Goal: Use online tool/utility: Utilize a website feature to perform a specific function

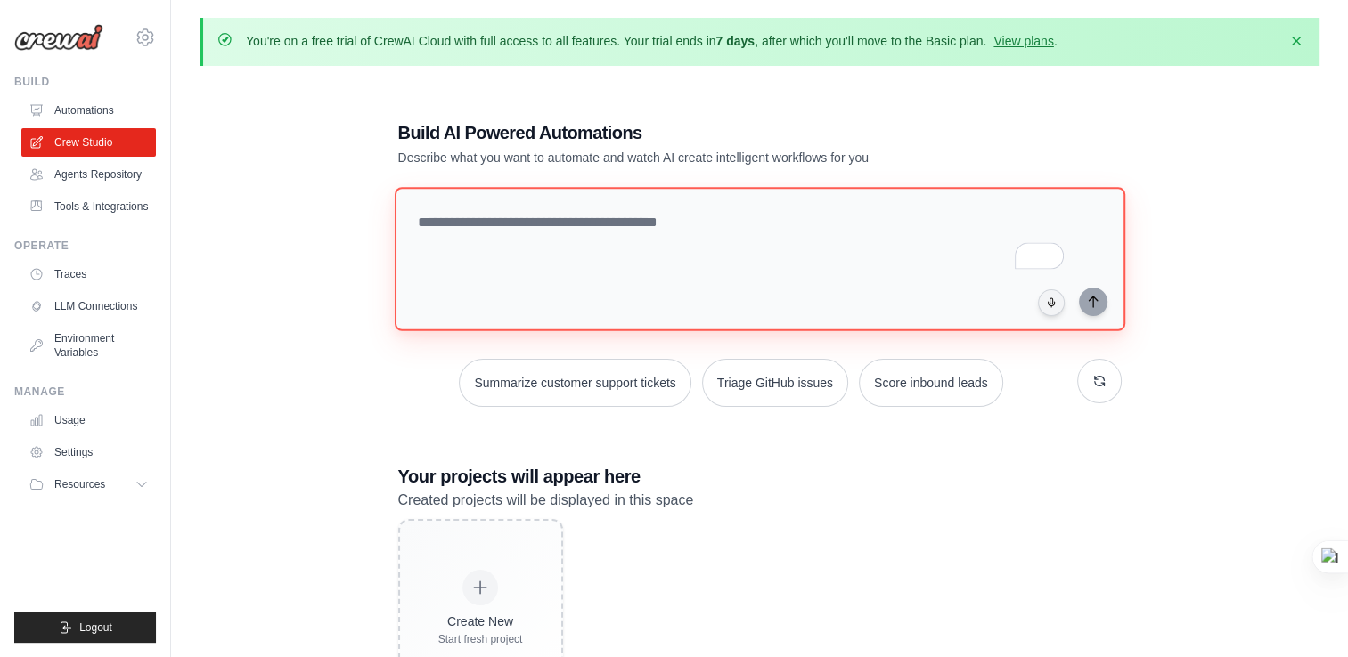
click at [474, 248] on textarea "To enrich screen reader interactions, please activate Accessibility in Grammarl…" at bounding box center [759, 259] width 731 height 144
paste textarea "**********"
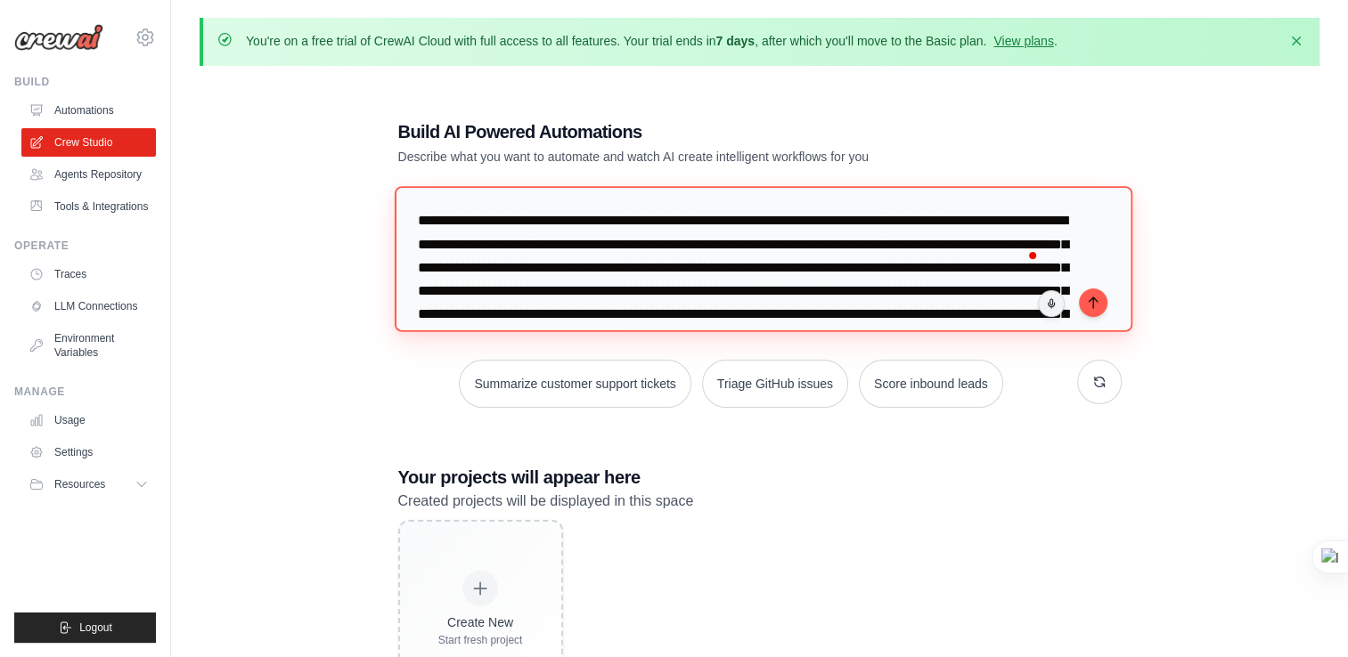
drag, startPoint x: 564, startPoint y: 223, endPoint x: 692, endPoint y: 224, distance: 128.3
click at [692, 224] on textarea "To enrich screen reader interactions, please activate Accessibility in Grammarl…" at bounding box center [763, 258] width 738 height 145
click at [567, 225] on textarea "To enrich screen reader interactions, please activate Accessibility in Grammarl…" at bounding box center [763, 258] width 738 height 145
click at [731, 222] on textarea "To enrich screen reader interactions, please activate Accessibility in Grammarl…" at bounding box center [763, 258] width 738 height 145
click at [727, 224] on textarea "To enrich screen reader interactions, please activate Accessibility in Grammarl…" at bounding box center [763, 258] width 738 height 145
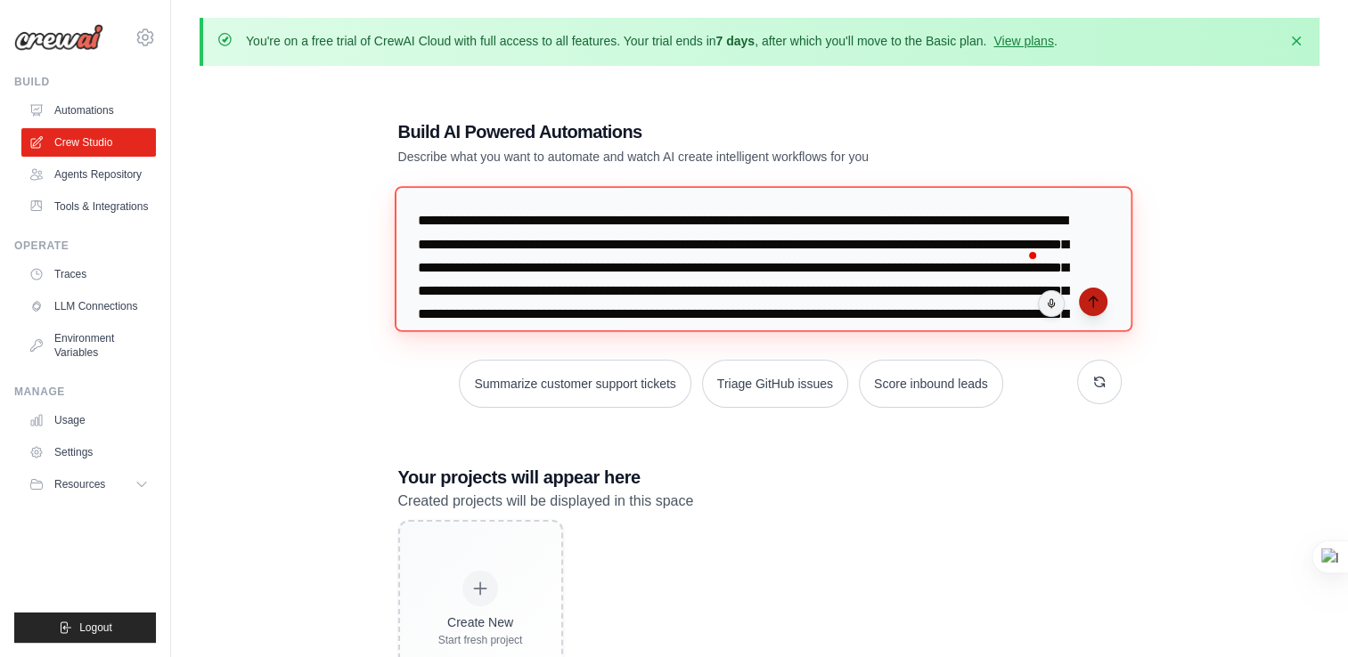
type textarea "**********"
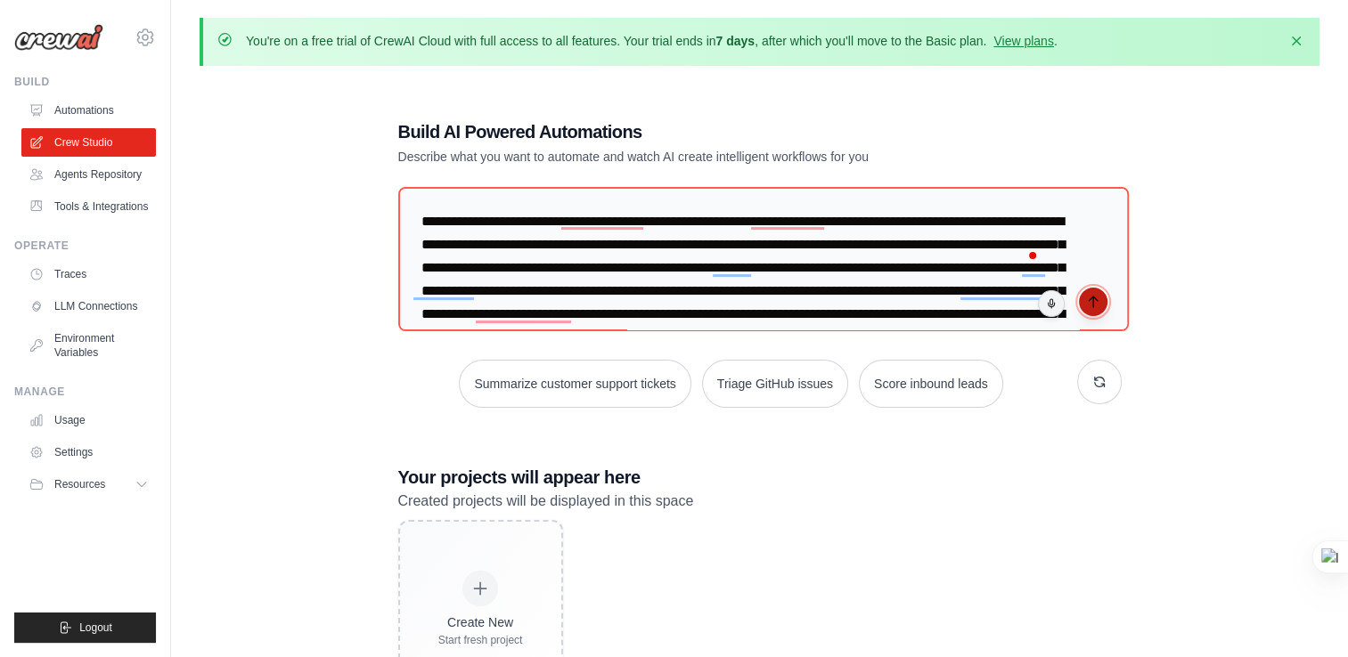
click at [1094, 301] on icon "submit" at bounding box center [1093, 302] width 14 height 14
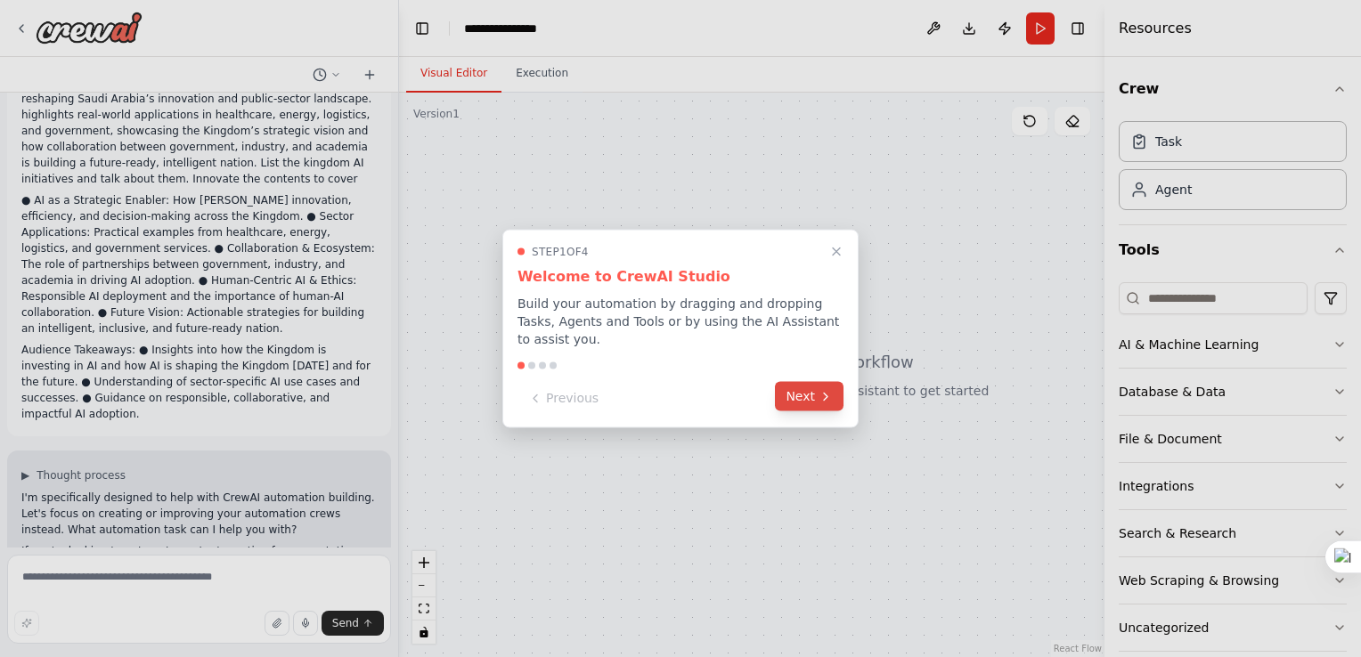
scroll to position [293, 0]
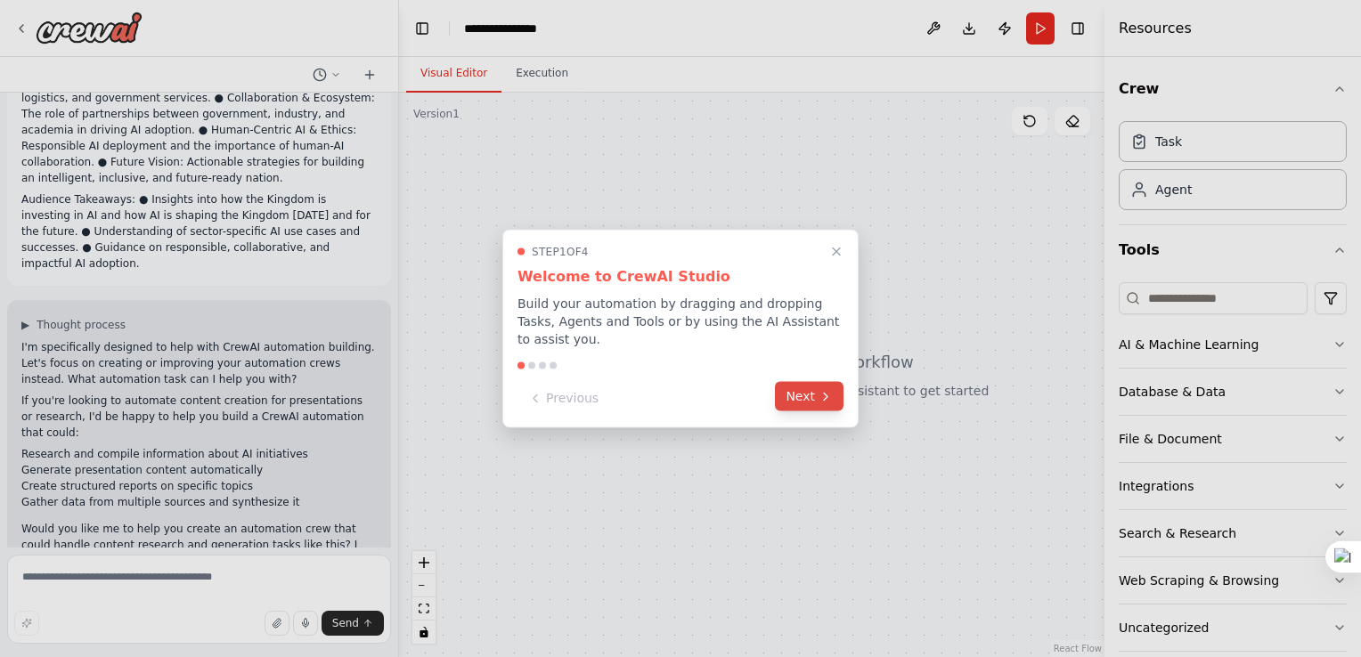
click at [809, 396] on button "Next" at bounding box center [809, 396] width 69 height 29
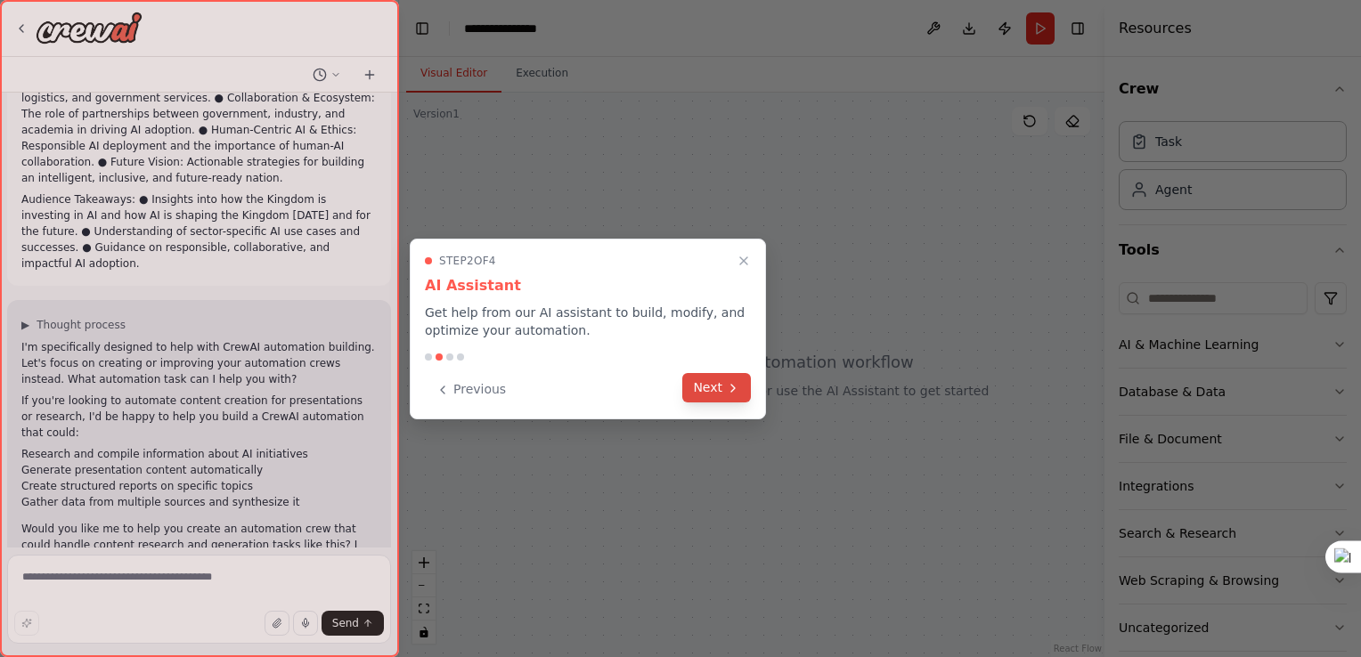
click at [703, 393] on button "Next" at bounding box center [716, 387] width 69 height 29
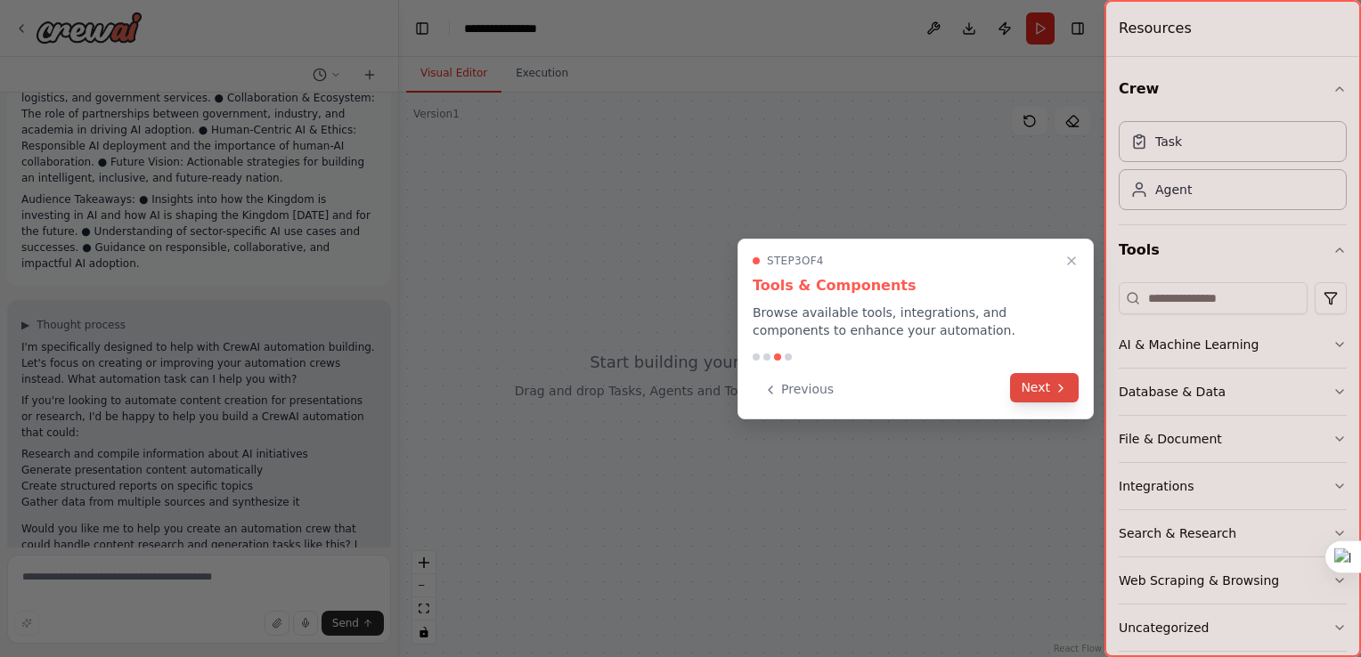
click at [1041, 393] on button "Next" at bounding box center [1044, 387] width 69 height 29
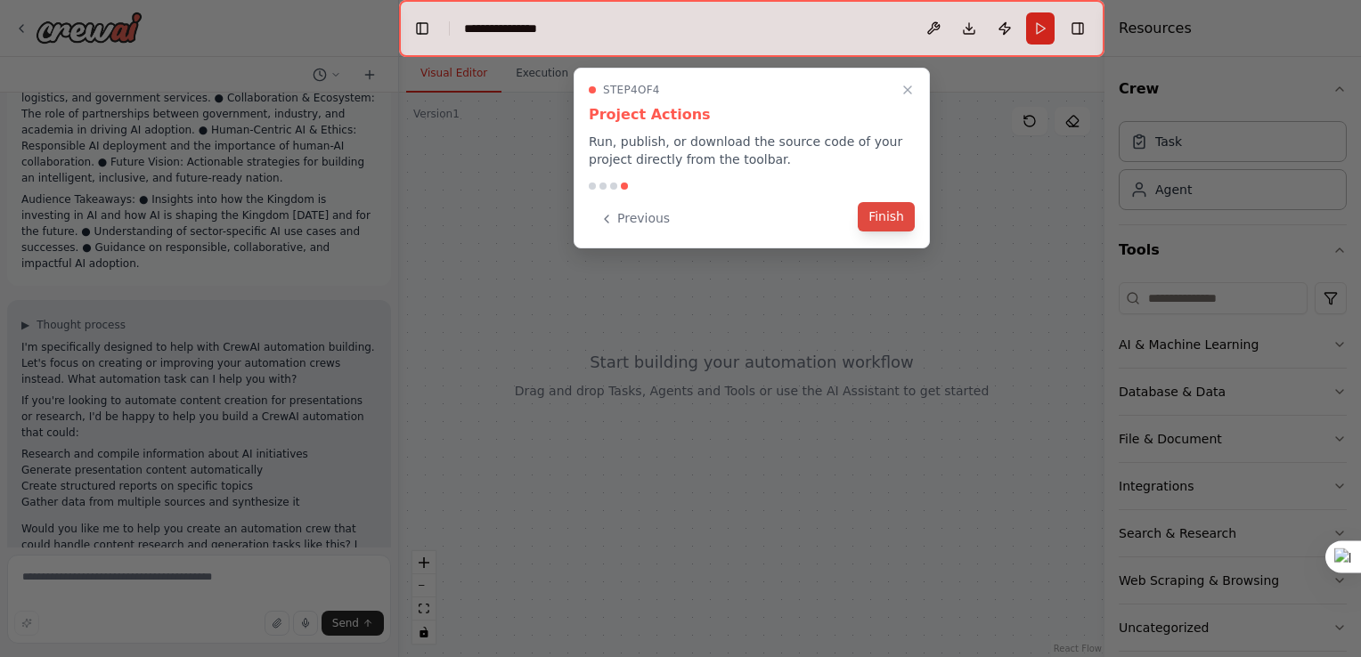
click at [896, 213] on button "Finish" at bounding box center [886, 216] width 57 height 29
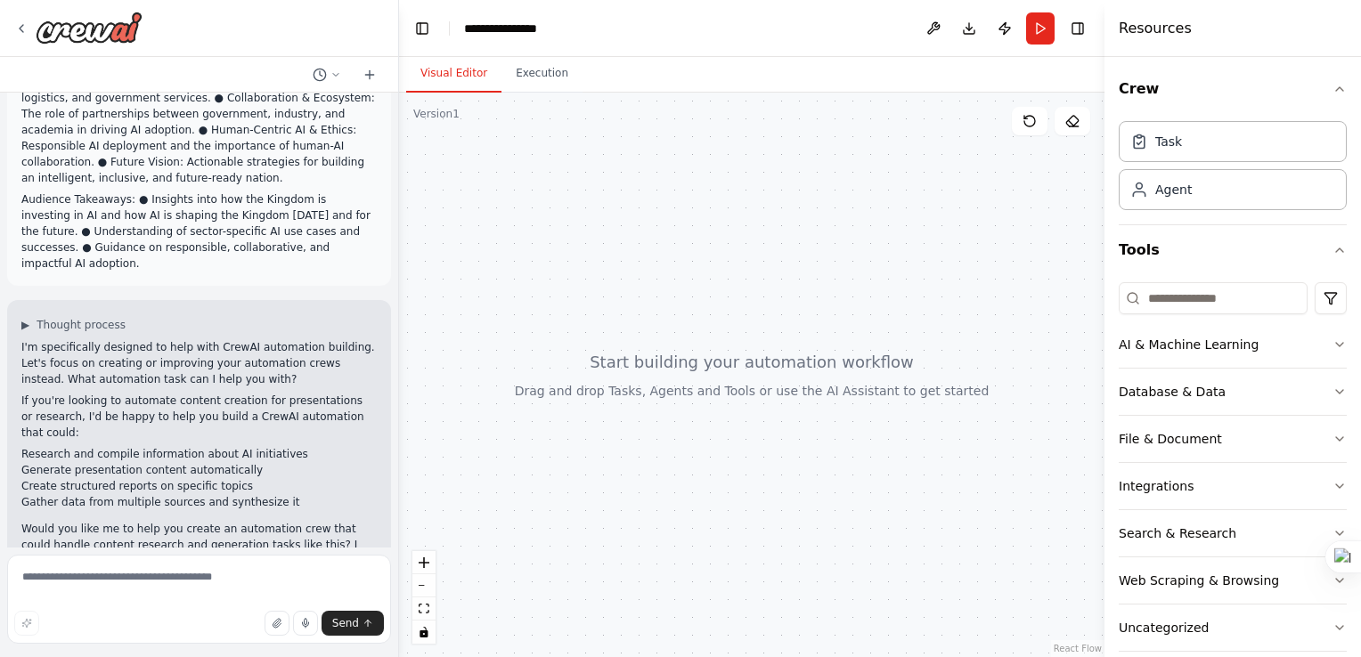
click at [216, 339] on p "I'm specifically designed to help with CrewAI automation building. Let's focus …" at bounding box center [198, 363] width 355 height 48
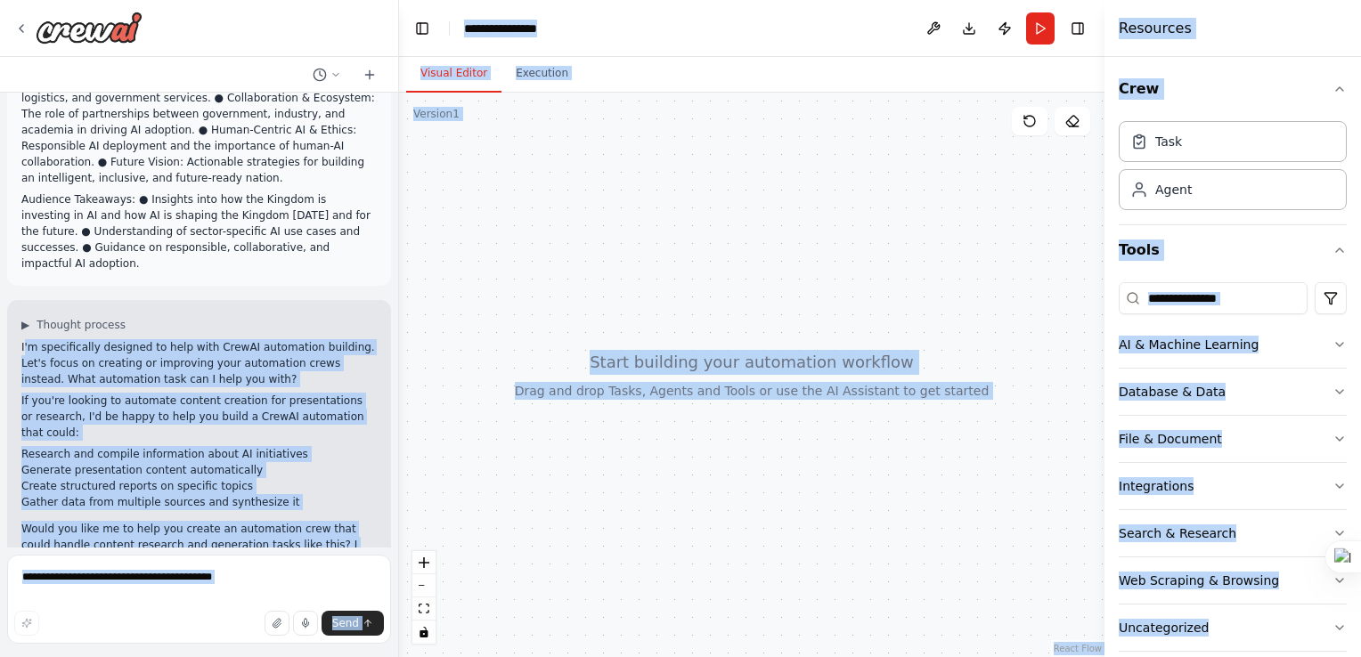
drag, startPoint x: 22, startPoint y: 299, endPoint x: 210, endPoint y: 356, distance: 196.4
click at [210, 356] on body "Create a professional conviencing discussion in a story teller format for the K…" at bounding box center [680, 335] width 1361 height 670
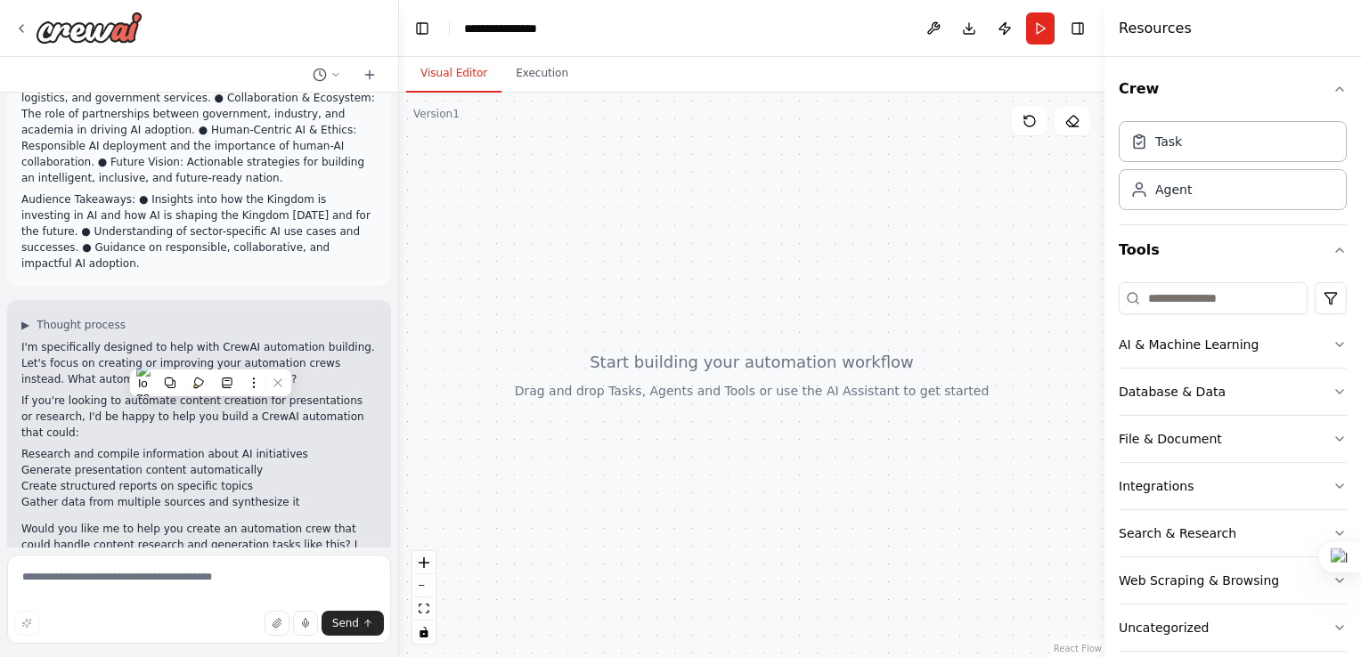
drag, startPoint x: 210, startPoint y: 356, endPoint x: 160, endPoint y: 323, distance: 60.3
click at [160, 339] on p "I'm specifically designed to help with CrewAI automation building. Let's focus …" at bounding box center [198, 363] width 355 height 48
click at [269, 521] on p "Would you like me to help you create an automation crew that could handle conte…" at bounding box center [198, 553] width 355 height 64
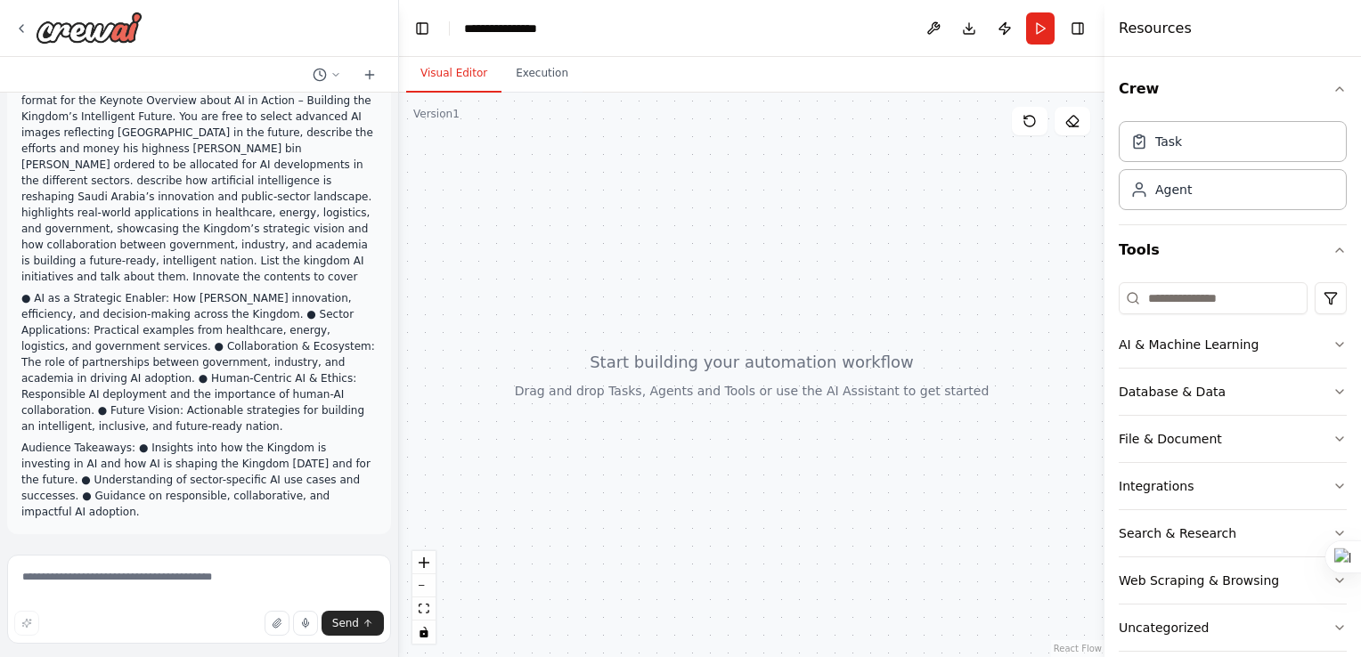
scroll to position [44, 0]
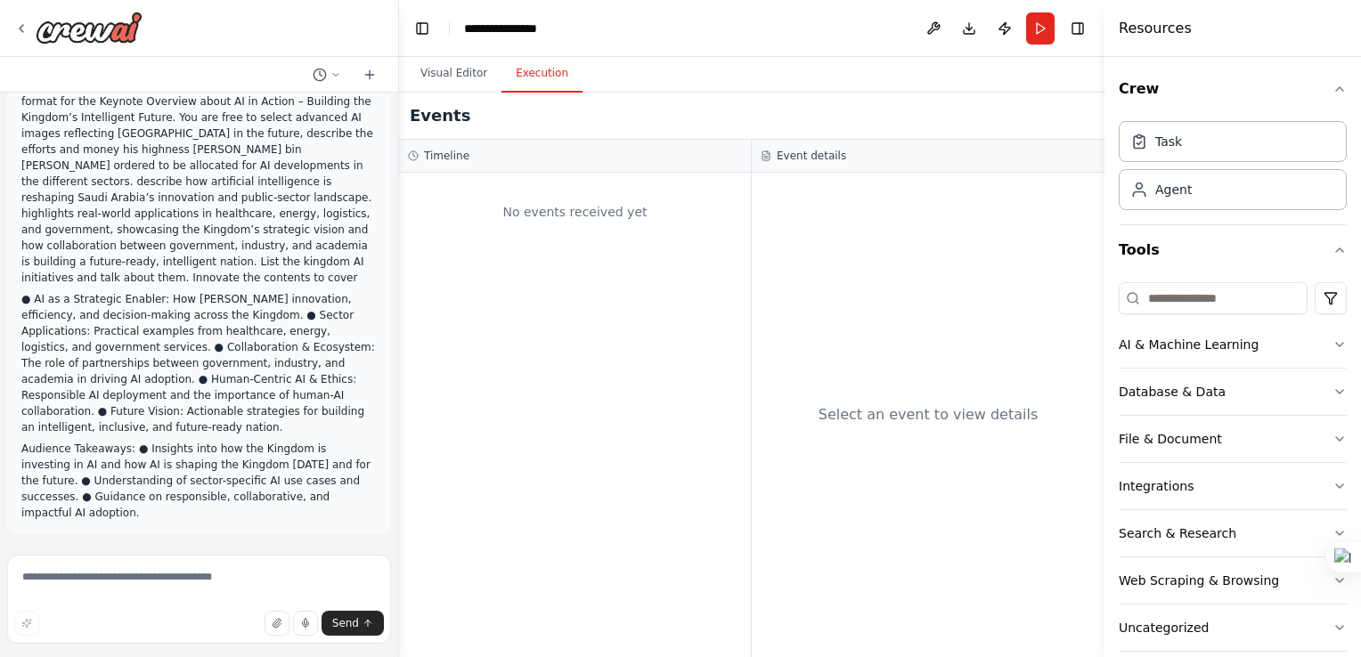
click at [520, 71] on button "Execution" at bounding box center [542, 73] width 81 height 37
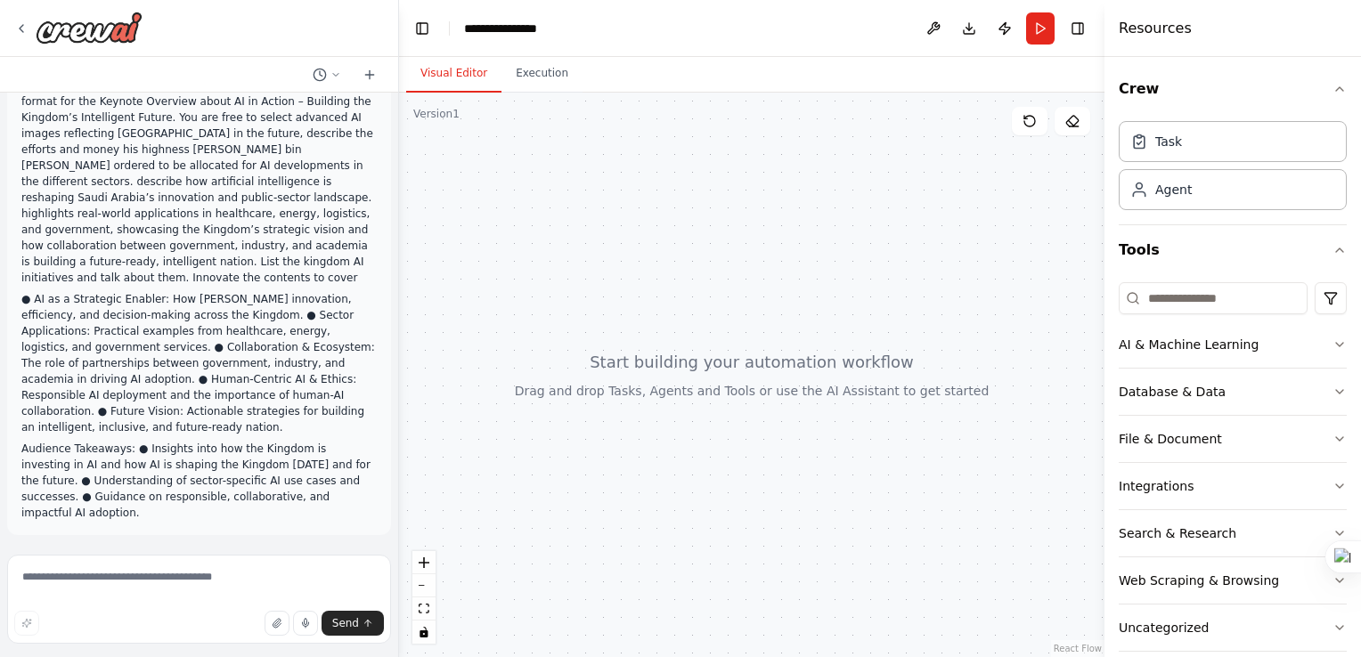
click at [442, 76] on button "Visual Editor" at bounding box center [453, 73] width 95 height 37
